Goal: Information Seeking & Learning: Learn about a topic

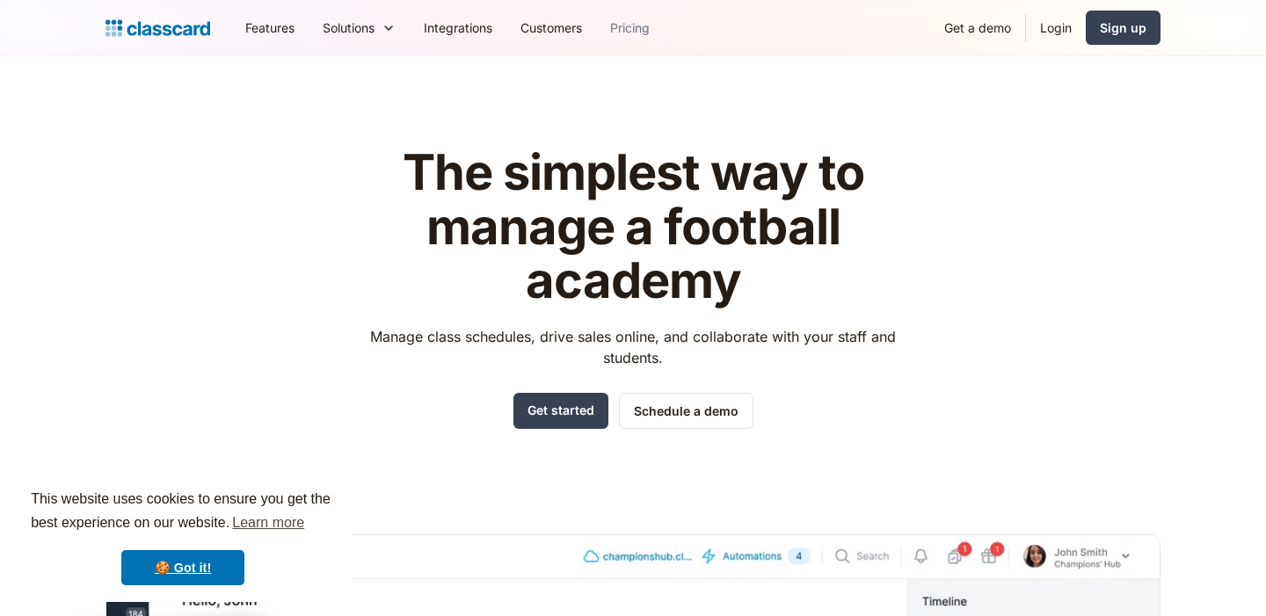
click at [631, 30] on link "Pricing" at bounding box center [630, 28] width 68 height 40
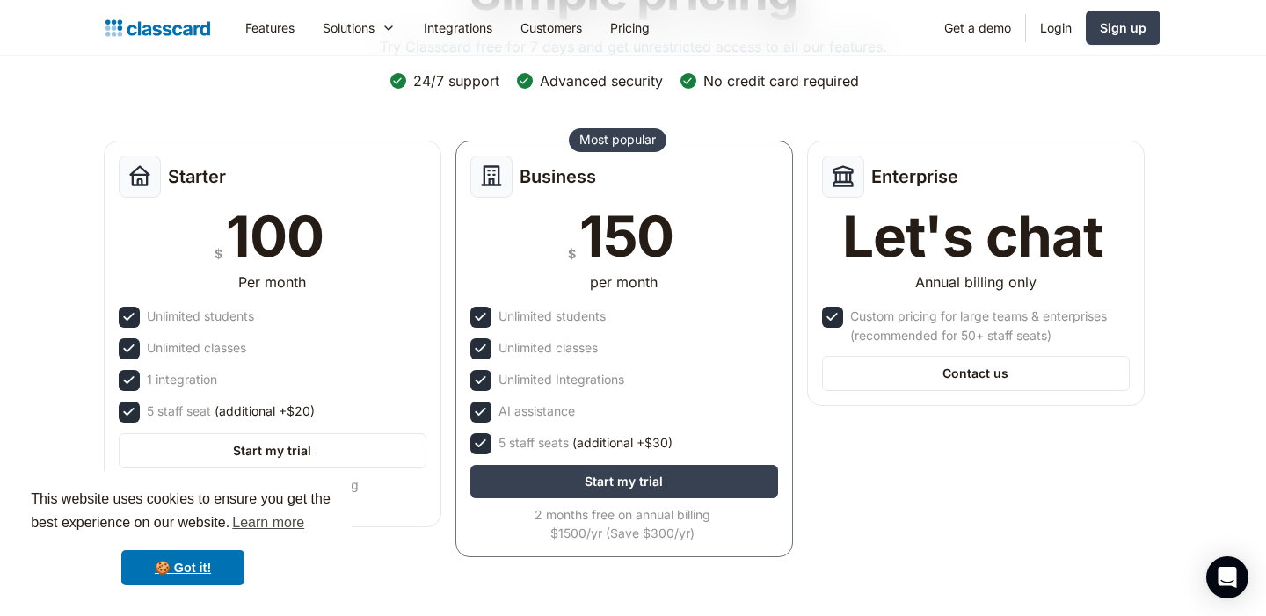
scroll to position [254, 0]
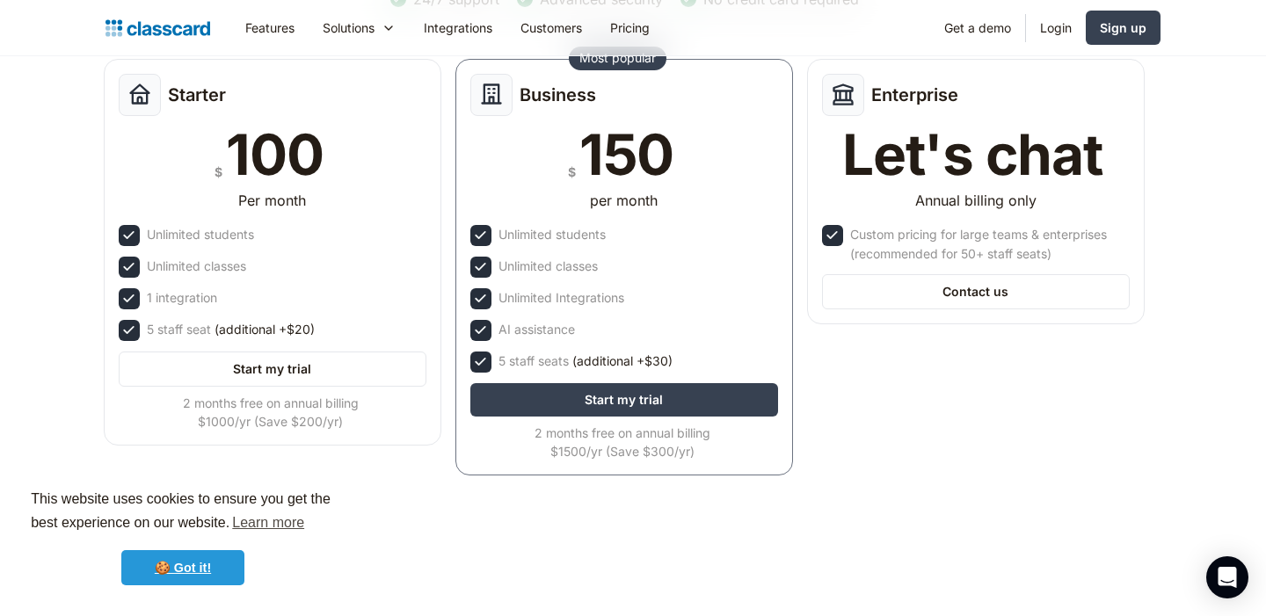
click at [207, 557] on link "🍪 Got it!" at bounding box center [182, 567] width 123 height 35
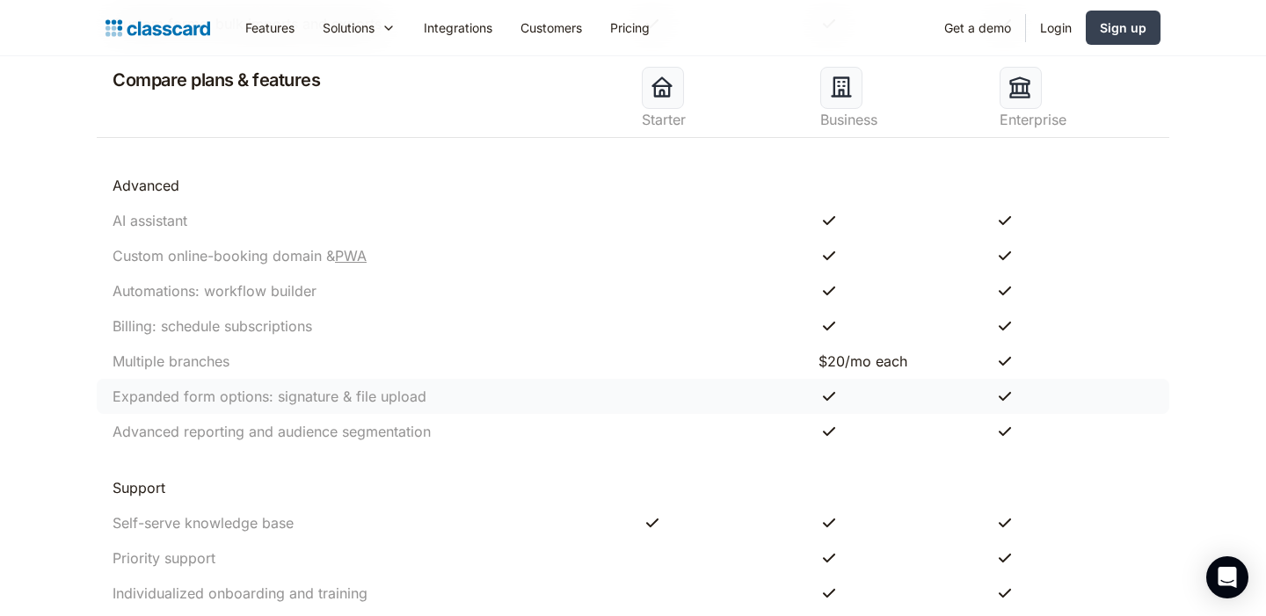
scroll to position [1612, 0]
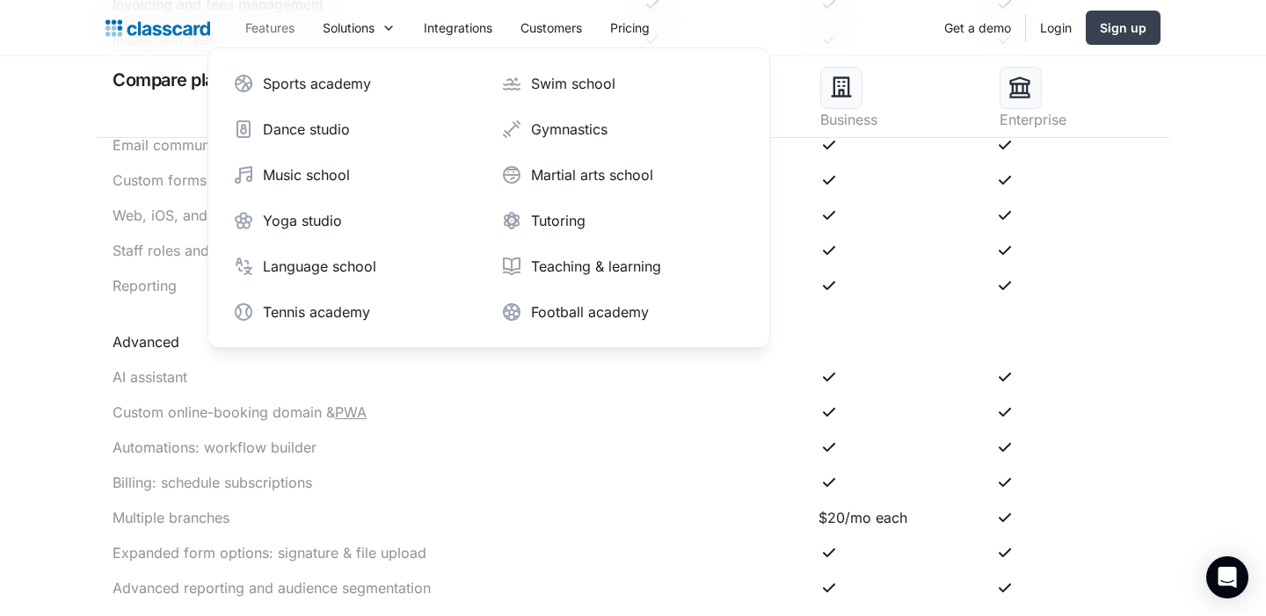
click at [285, 22] on link "Features" at bounding box center [269, 28] width 77 height 40
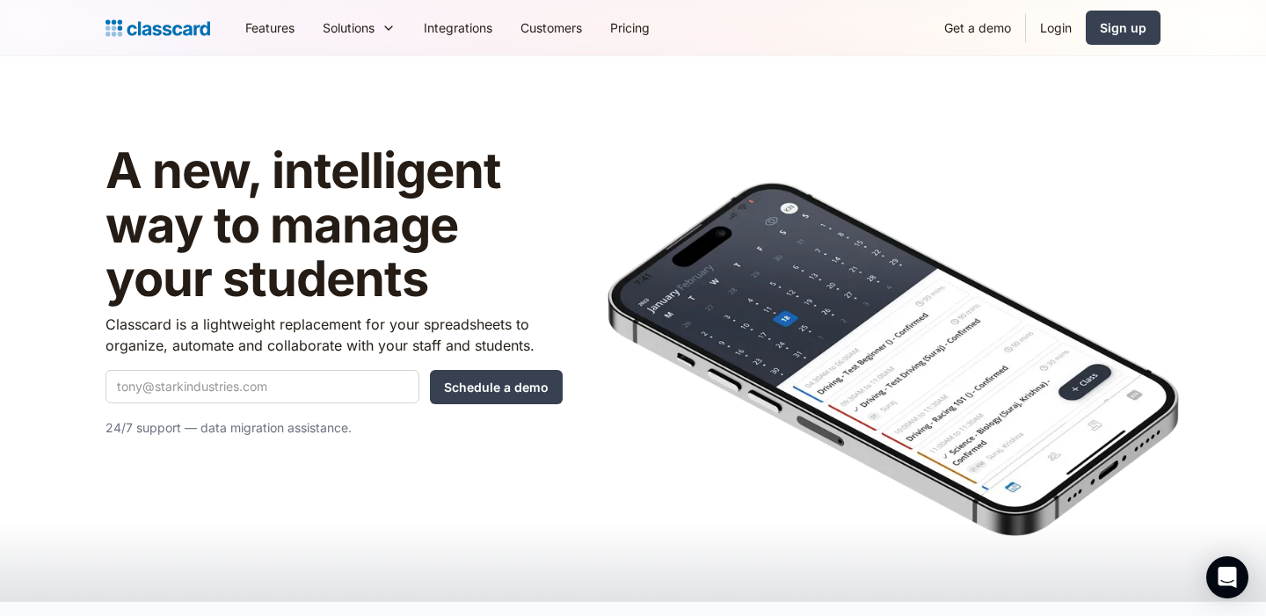
click at [287, 78] on header "A new, intelligent way to manage your students Classcard is a lightweight repla…" at bounding box center [633, 328] width 1266 height 545
click at [274, 30] on link "Features" at bounding box center [269, 28] width 77 height 40
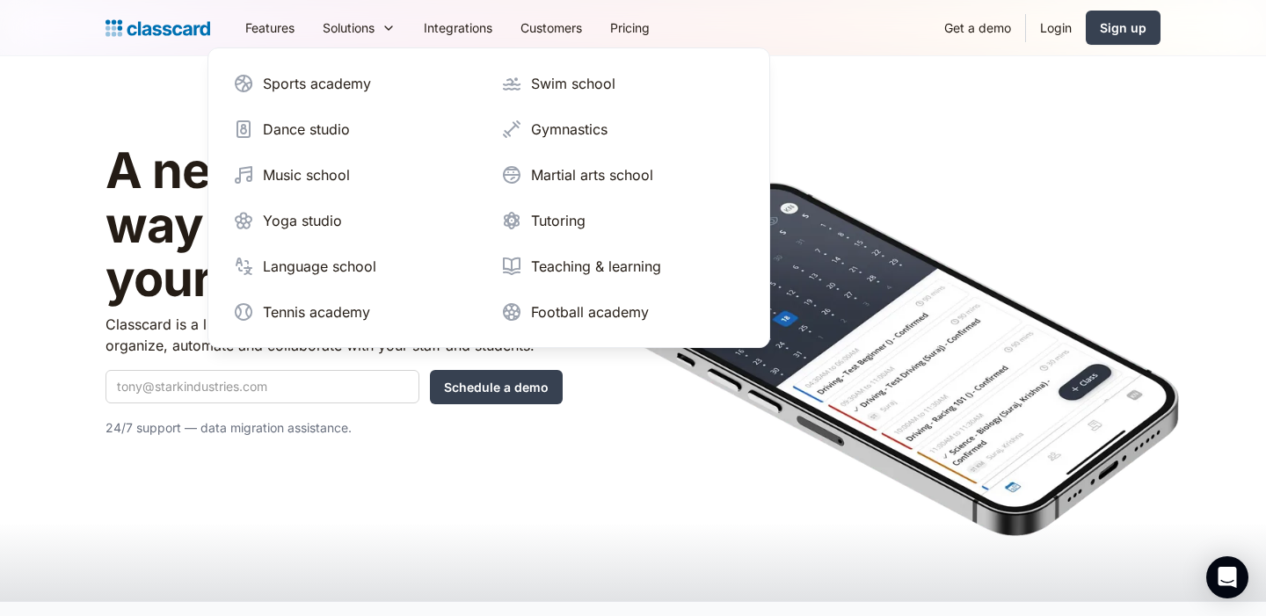
click at [332, 88] on header "A new, intelligent way to manage your students Classcard is a lightweight repla…" at bounding box center [633, 328] width 1266 height 545
click at [338, 77] on div "Sports academy" at bounding box center [317, 83] width 108 height 21
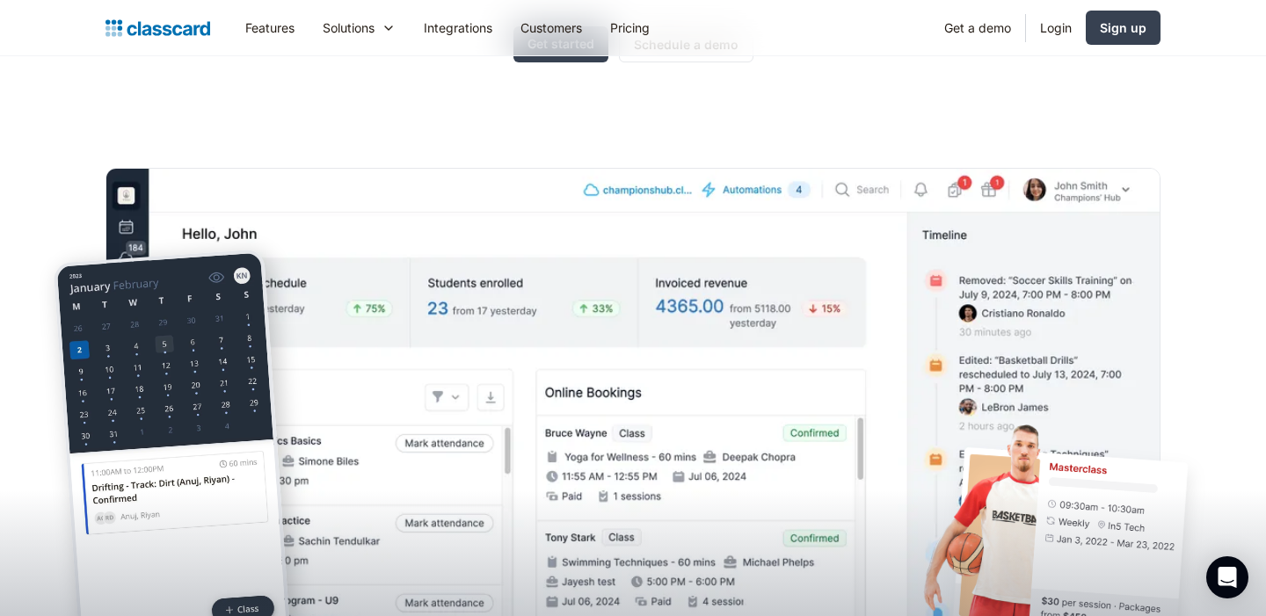
scroll to position [386, 0]
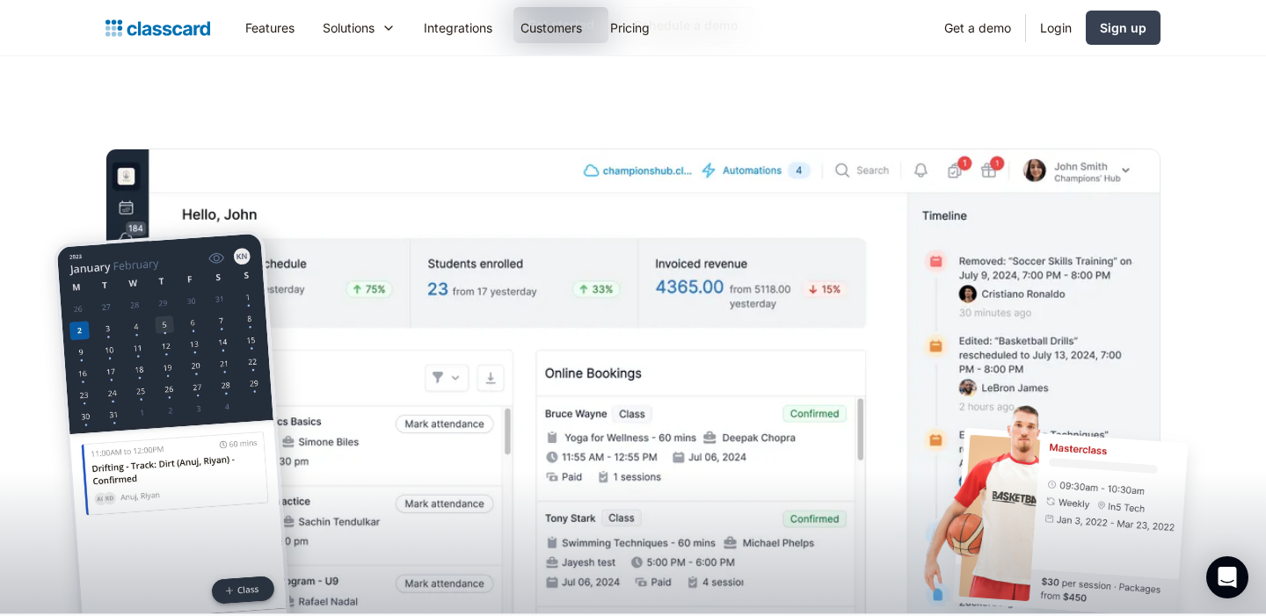
click at [425, 151] on img at bounding box center [632, 408] width 1055 height 518
click at [456, 112] on div "The simplest way to manage a sports academy Manage class schedules, drive sales…" at bounding box center [632, 173] width 1055 height 882
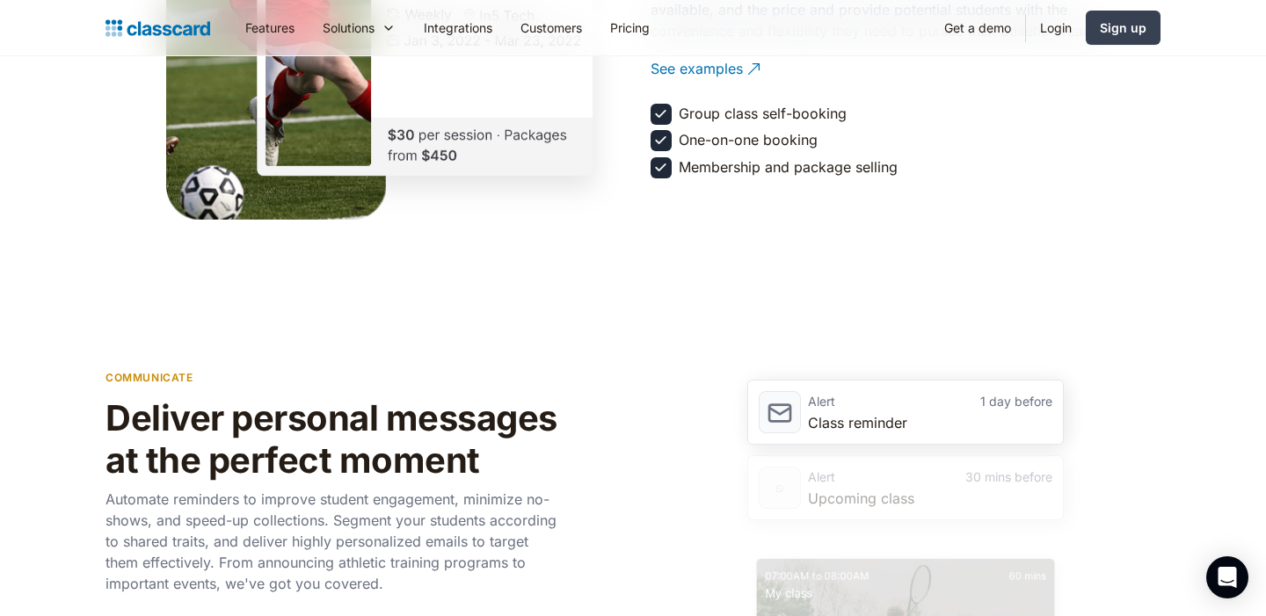
scroll to position [2311, 0]
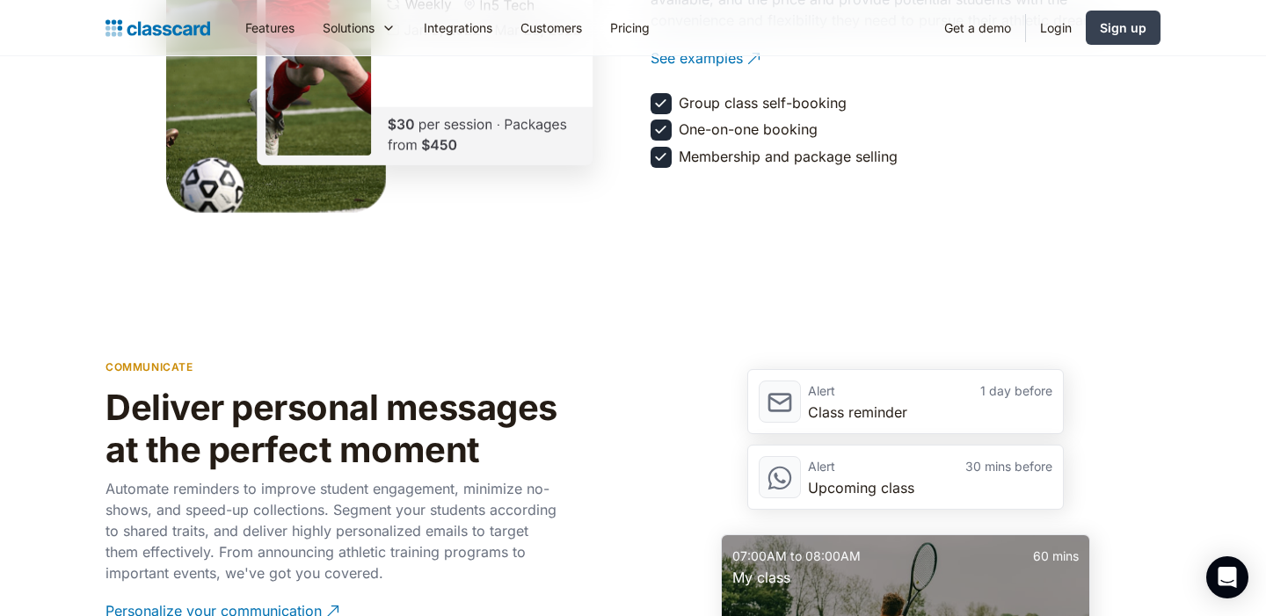
click at [670, 325] on section "communicate Deliver personal messages at the perfect moment Automate reminders …" at bounding box center [633, 555] width 1266 height 589
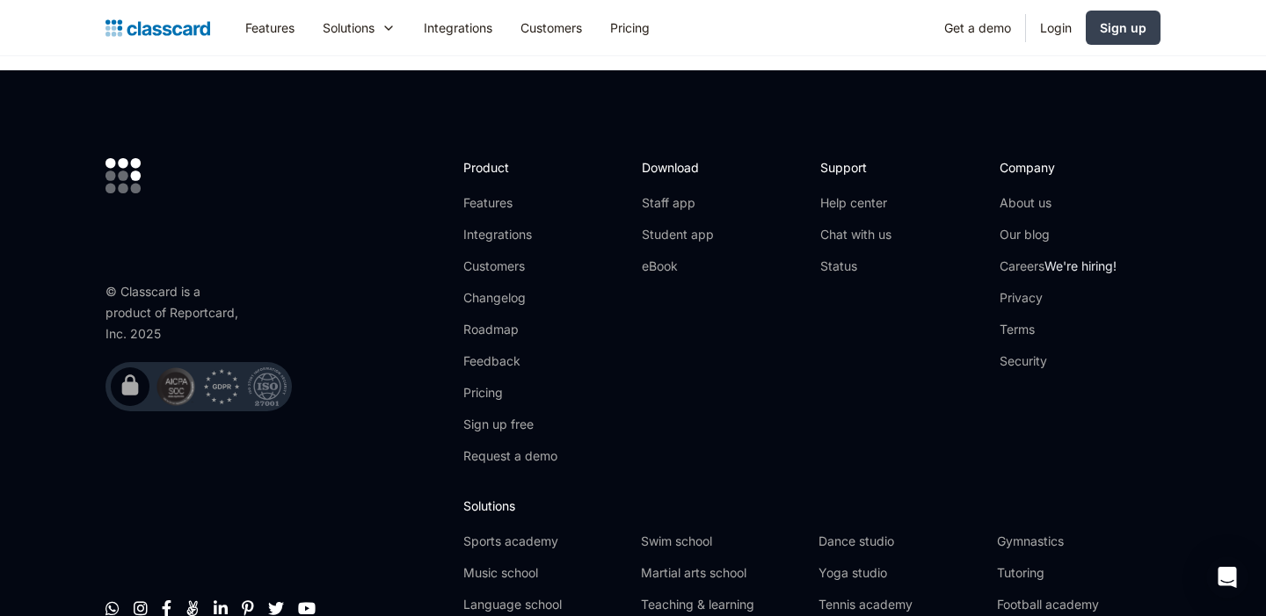
scroll to position [6067, 0]
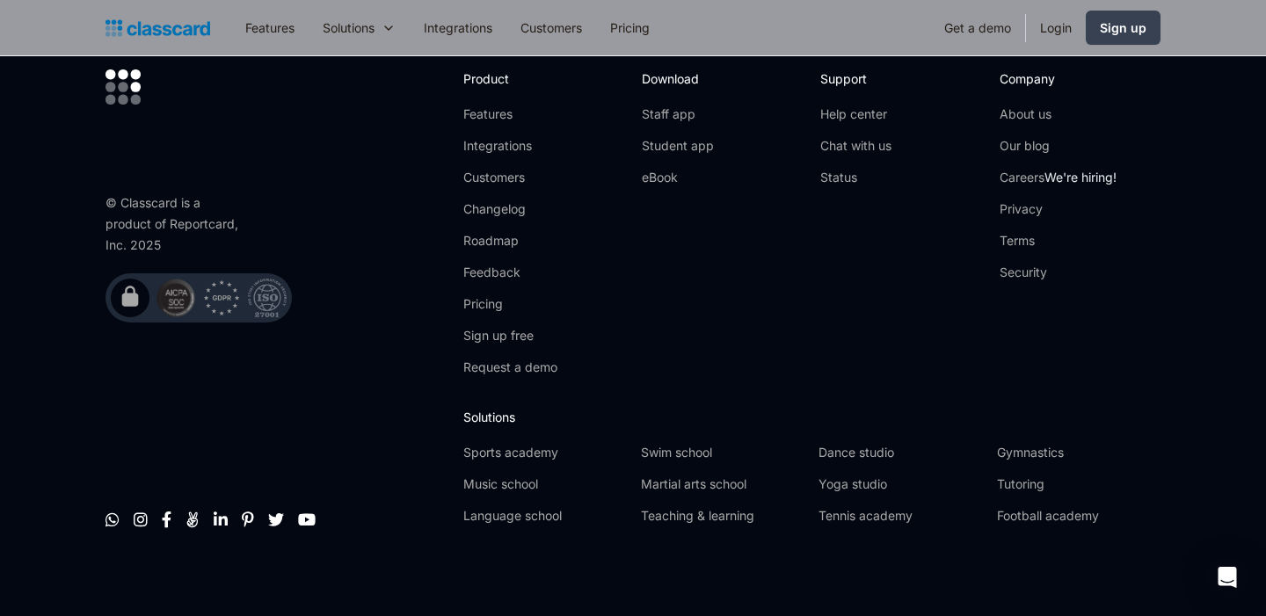
click at [630, 230] on div "© Classcard is a product of Reportcard, Inc. 2025         Product Featu…" at bounding box center [632, 303] width 1055 height 469
click at [699, 337] on div "Download Staff app Student app eBook" at bounding box center [722, 229] width 161 height 321
click at [799, 599] on footer "© Classcard is a product of Reportcard, Inc. 2025         Product Featu…" at bounding box center [633, 304] width 1266 height 645
